Goal: Communication & Community: Ask a question

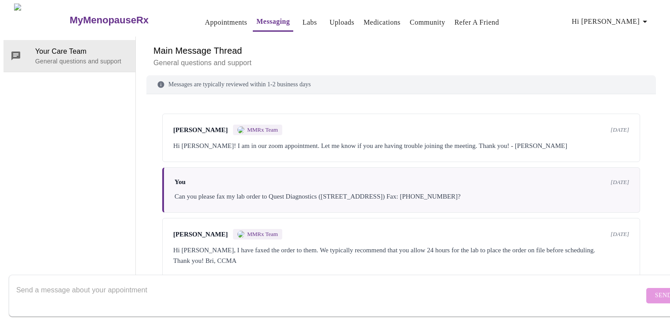
scroll to position [981, 0]
